Goal: Task Accomplishment & Management: Use online tool/utility

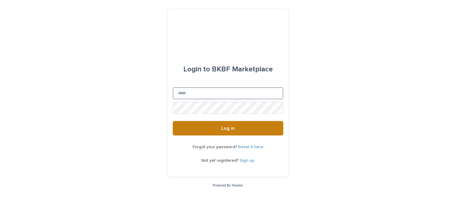
type input "**********"
click at [204, 124] on button "Log in" at bounding box center [228, 128] width 111 height 14
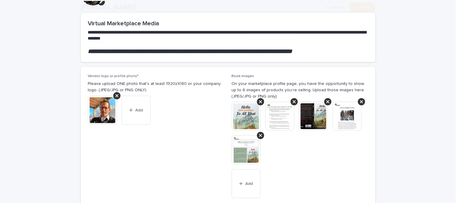
scroll to position [67, 0]
